Goal: Task Accomplishment & Management: Use online tool/utility

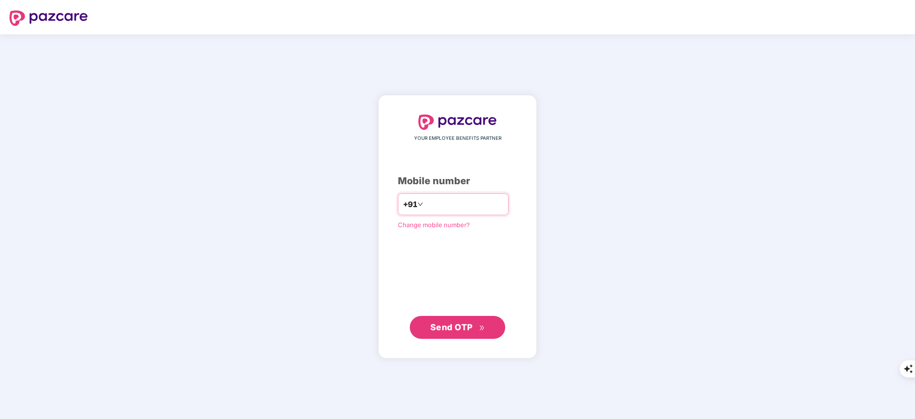
click at [456, 202] on input "number" at bounding box center [464, 204] width 78 height 15
type input "**********"
click at [449, 324] on span "Send OTP" at bounding box center [451, 327] width 42 height 10
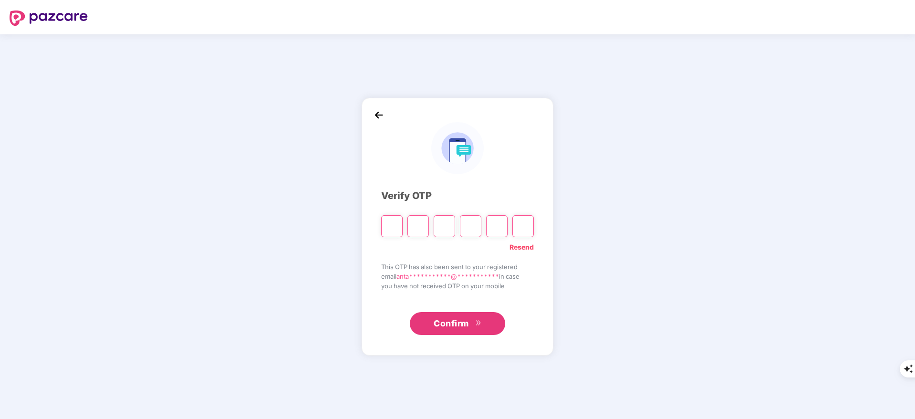
type input "*"
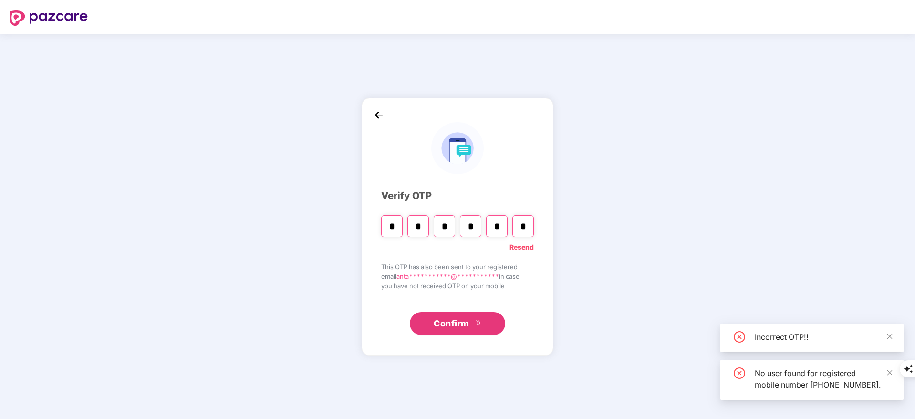
type input "*"
click at [449, 324] on span "Confirm" at bounding box center [451, 323] width 35 height 13
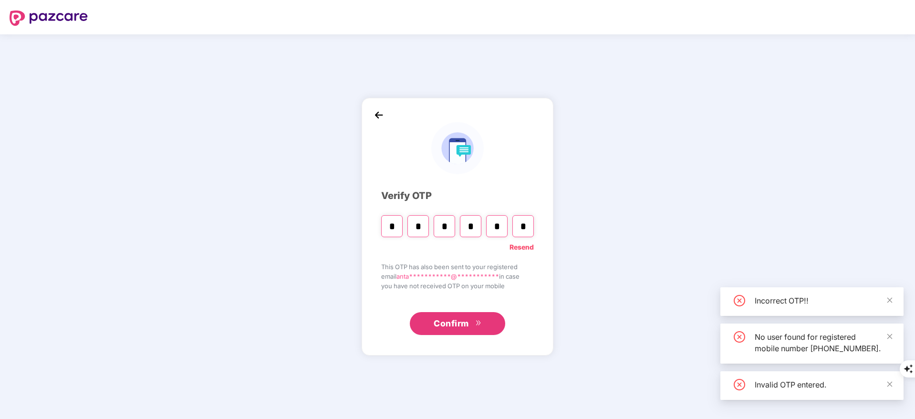
click at [421, 227] on input "*" at bounding box center [417, 226] width 21 height 22
type input "*"
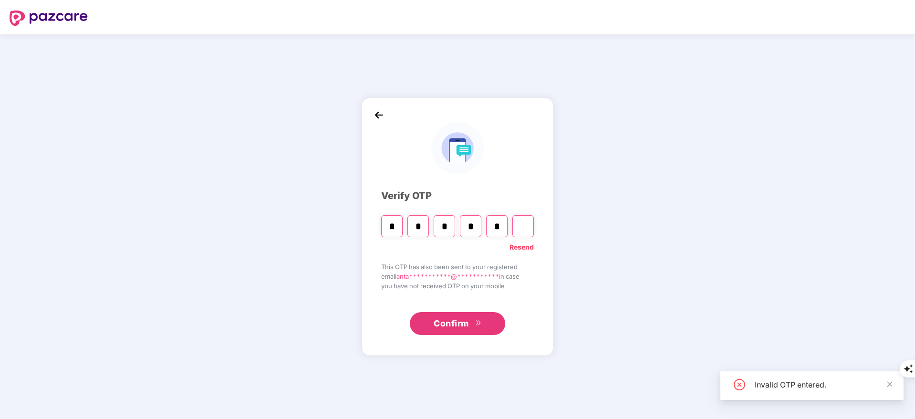
type input "*"
click at [424, 222] on input "*" at bounding box center [417, 226] width 21 height 22
type input "*"
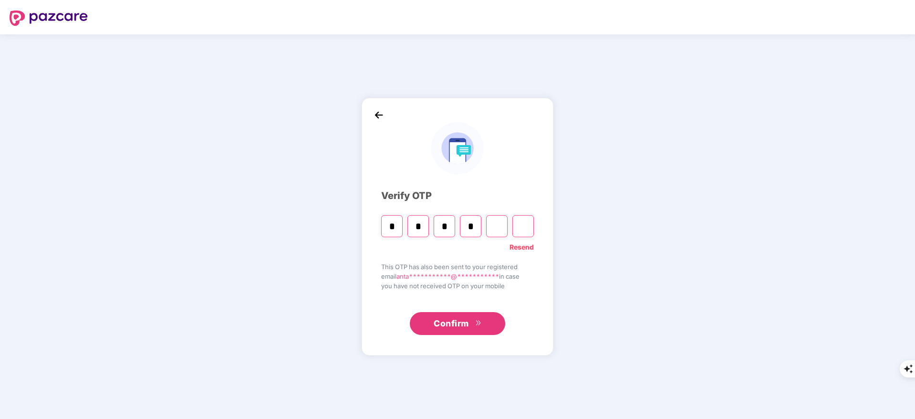
type input "*"
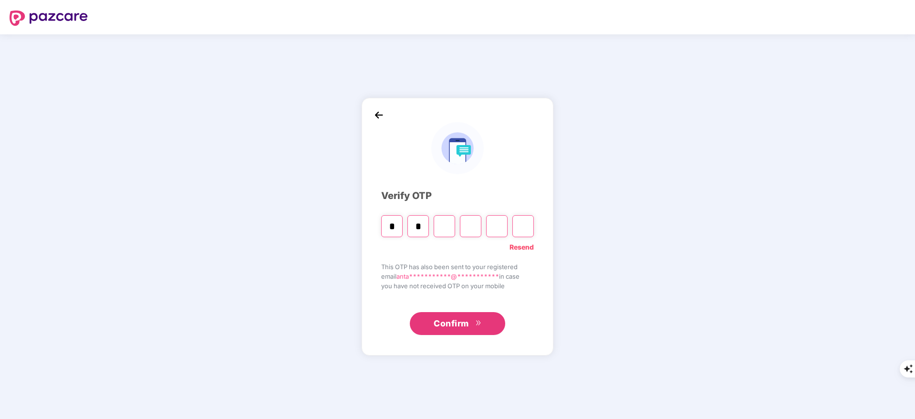
type input "*"
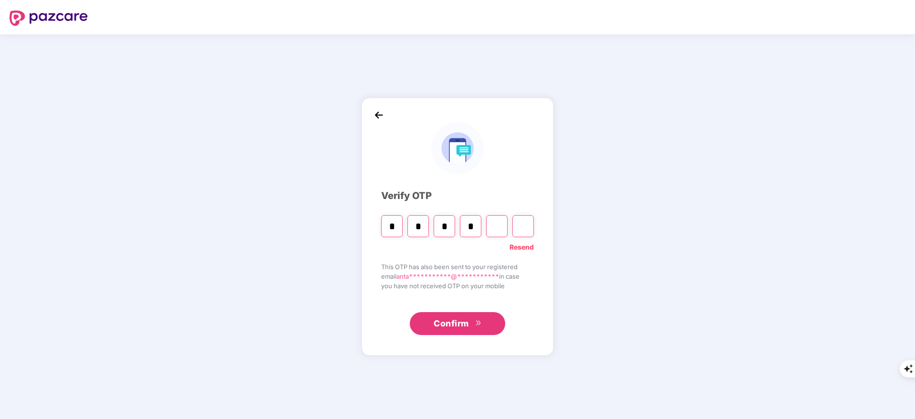
type input "*"
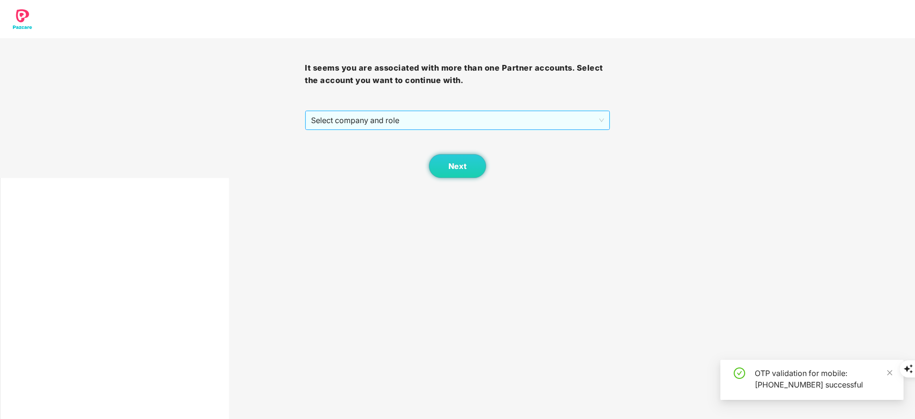
click at [353, 117] on span "Select company and role" at bounding box center [457, 120] width 292 height 18
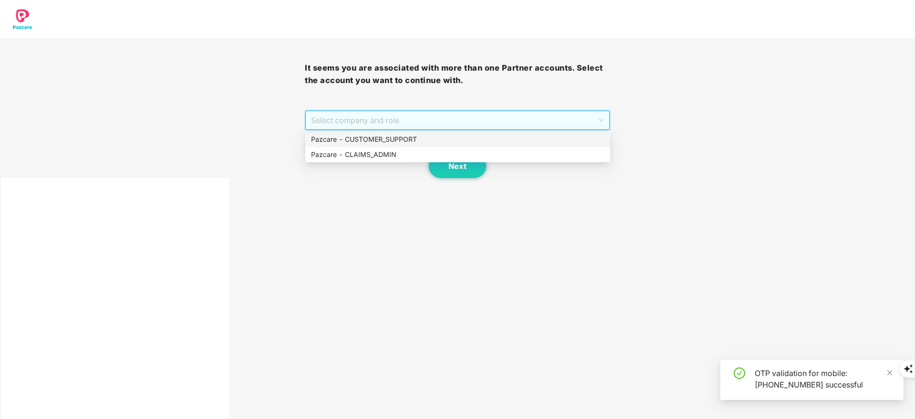
click at [360, 136] on div "Pazcare - CUSTOMER_SUPPORT" at bounding box center [457, 139] width 293 height 10
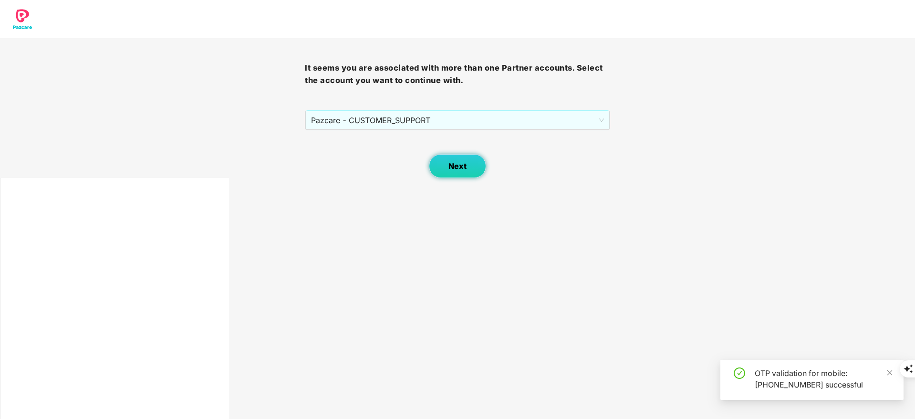
click at [451, 177] on button "Next" at bounding box center [457, 166] width 57 height 24
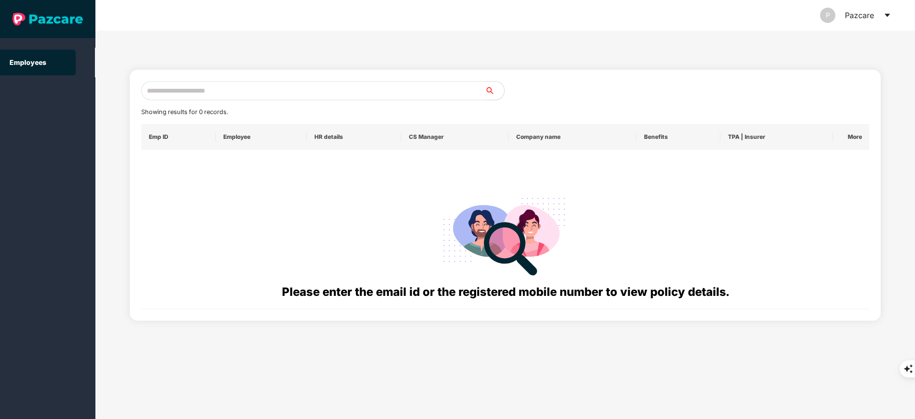
click at [170, 83] on input "text" at bounding box center [313, 90] width 344 height 19
paste input "**********"
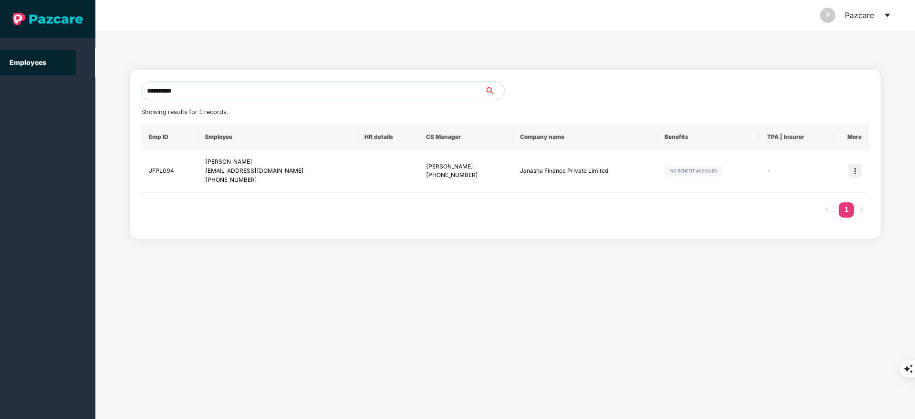
type input "**********"
